Goal: Navigation & Orientation: Go to known website

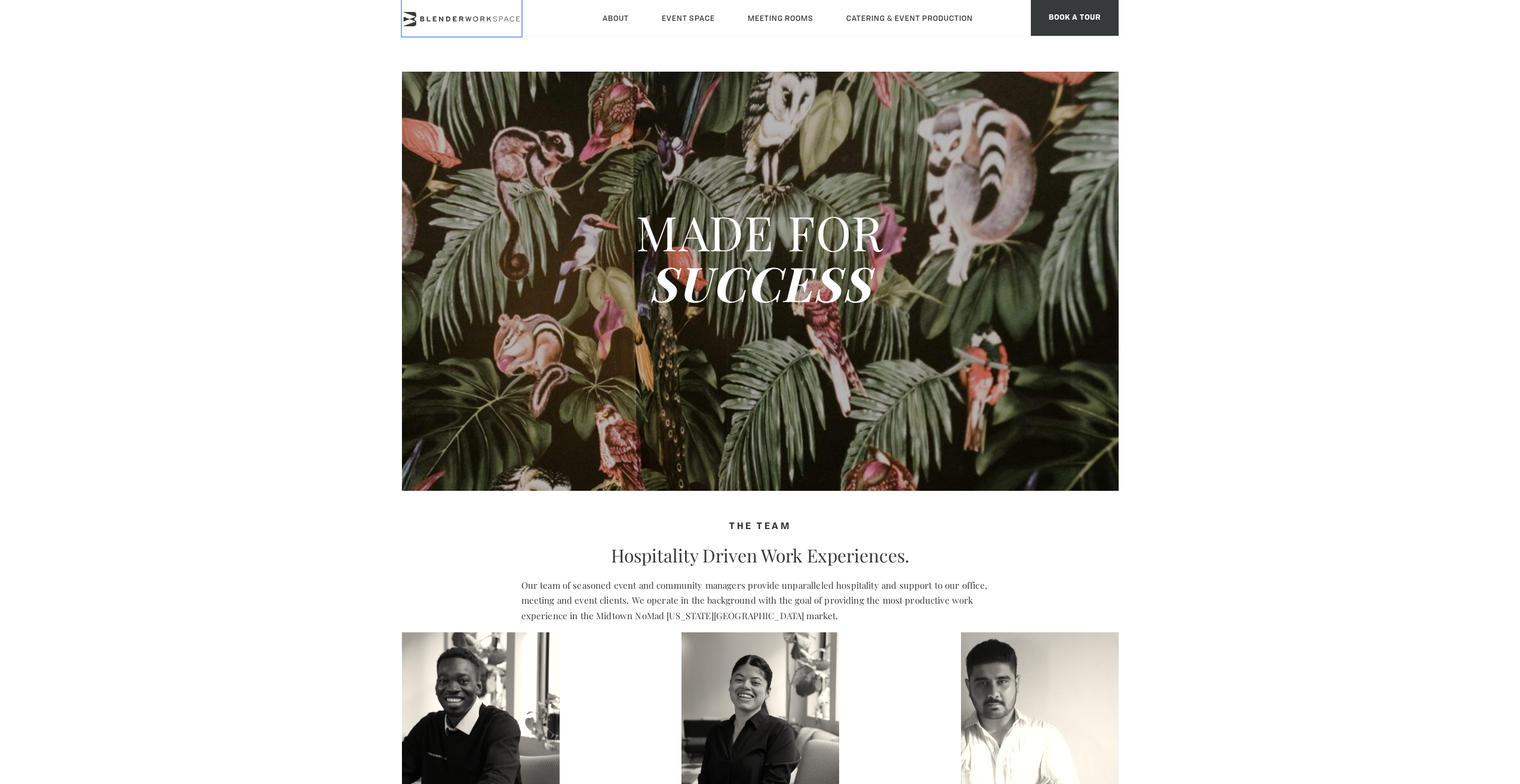
click at [429, 13] on icon at bounding box center [461, 18] width 119 height 14
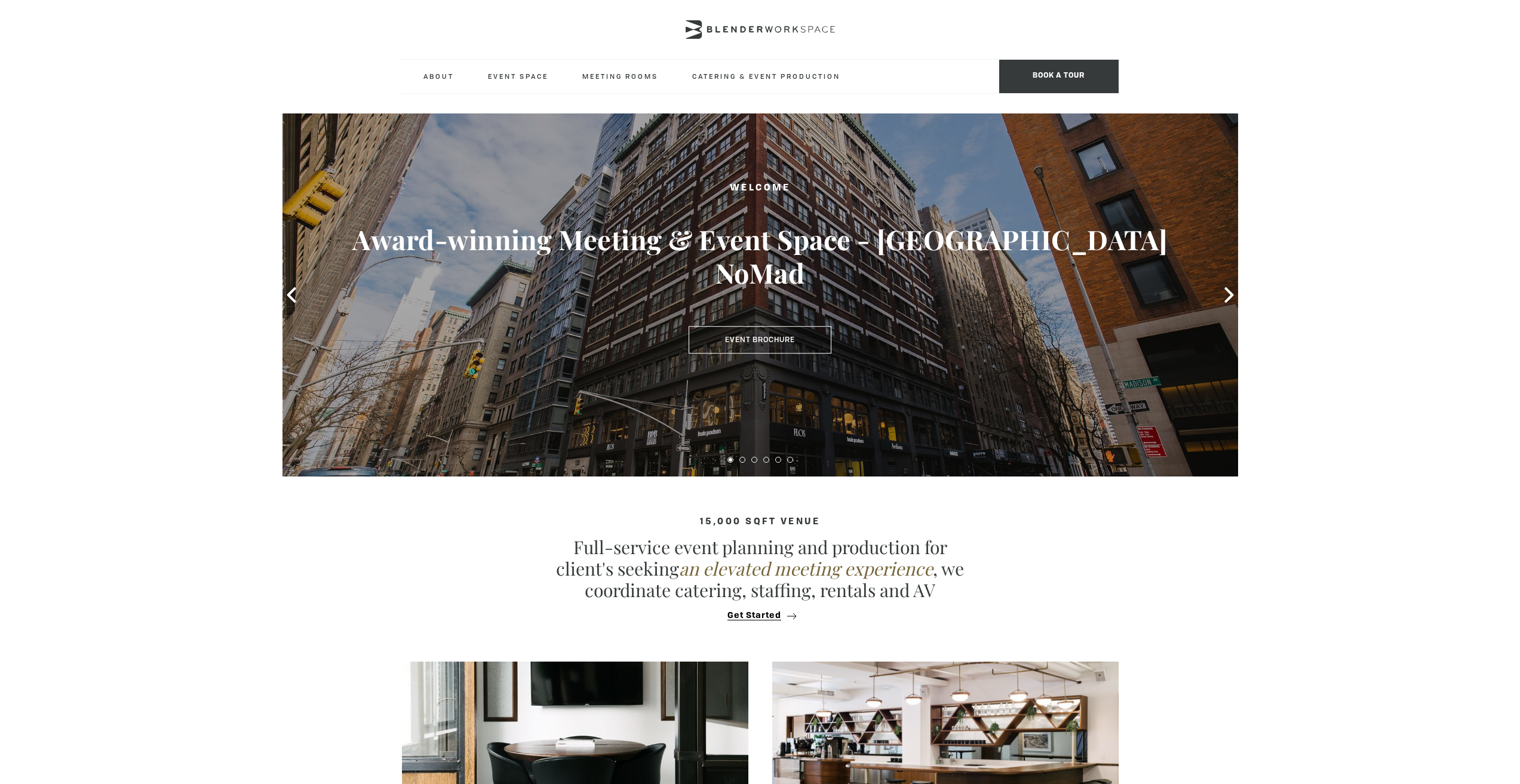
type div "[DATE]"
